Goal: Check status: Check status

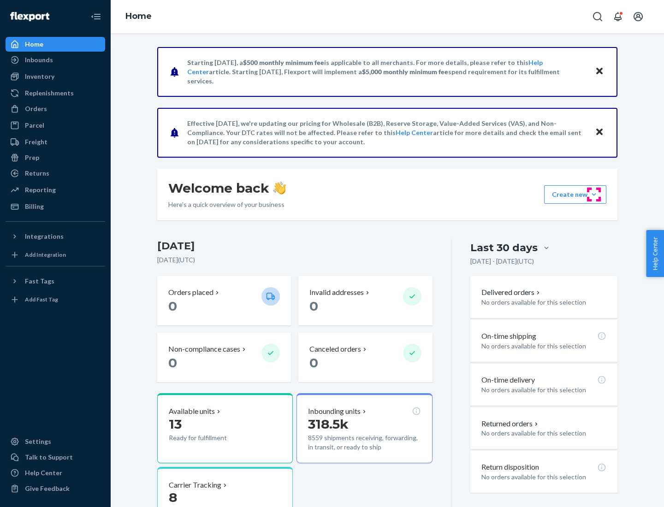
click at [594, 195] on button "Create new Create new inbound Create new order Create new product" at bounding box center [575, 194] width 62 height 18
click at [38, 60] on div "Inbounds" at bounding box center [39, 59] width 28 height 9
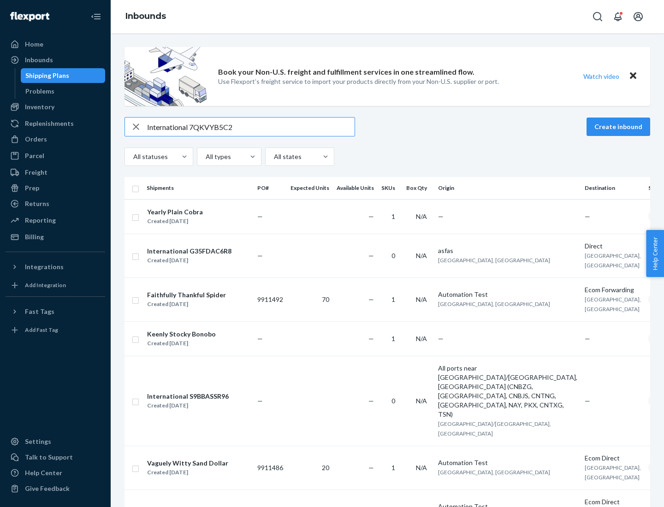
type input "International 7QKVYB5C29"
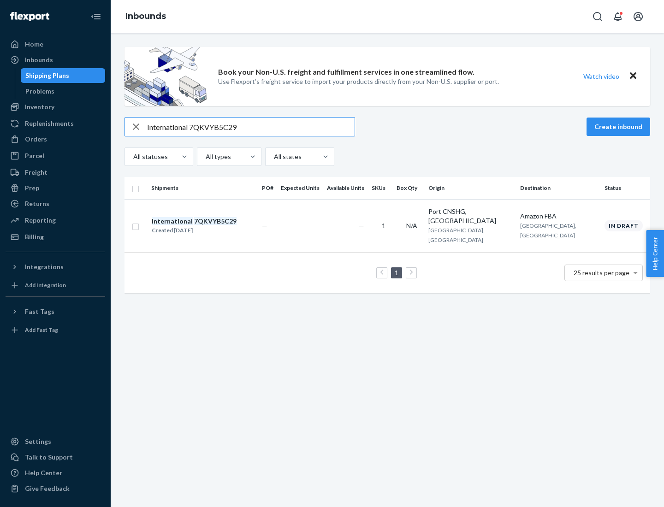
click at [210, 226] on div "Created [DATE]" at bounding box center [194, 230] width 85 height 9
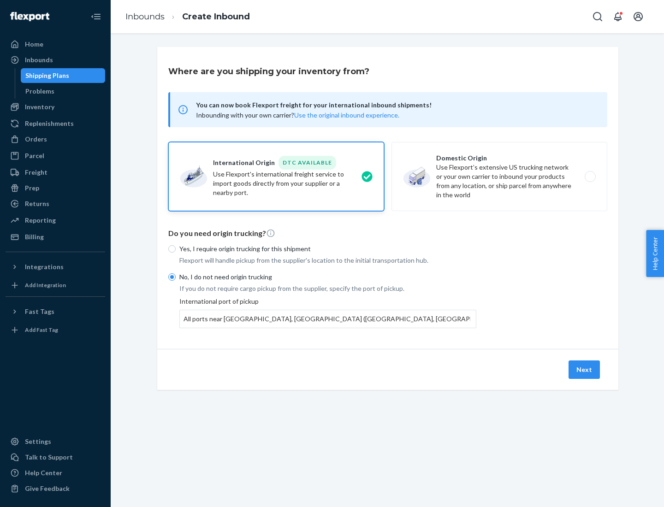
click at [585, 369] on button "Next" at bounding box center [584, 370] width 31 height 18
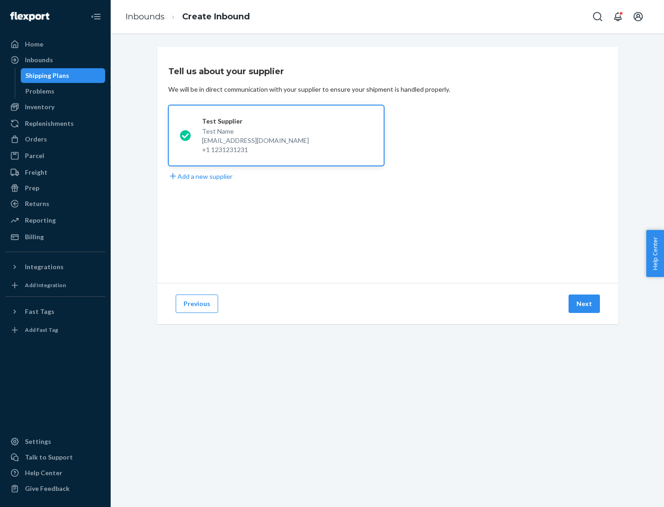
click at [585, 304] on button "Next" at bounding box center [584, 304] width 31 height 18
